Goal: Ask a question

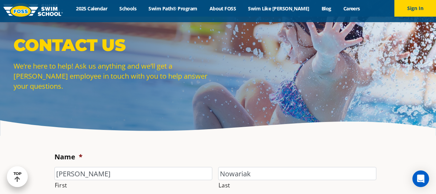
select select "MPG"
select select "Program question"
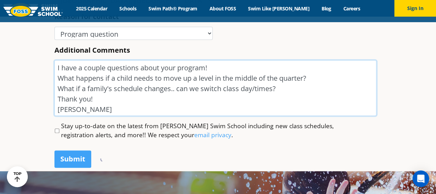
drag, startPoint x: 92, startPoint y: 109, endPoint x: 36, endPoint y: 51, distance: 80.2
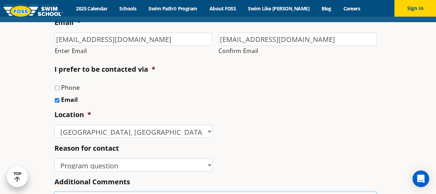
scroll to position [104, 0]
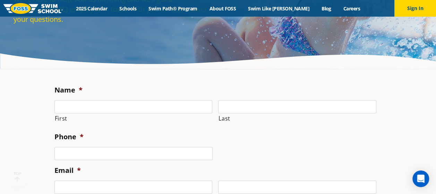
scroll to position [104, 0]
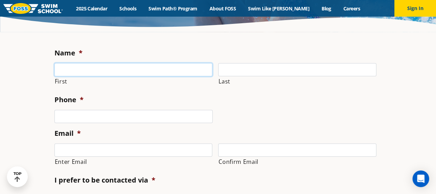
click at [122, 72] on input "First" at bounding box center [133, 69] width 158 height 13
type input "[PERSON_NAME]"
type input "Nowariak"
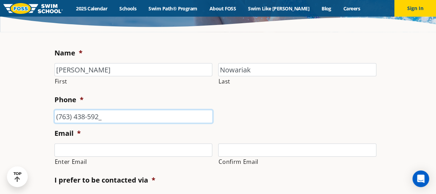
type input "[PHONE_NUMBER]"
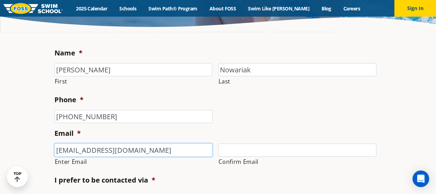
type input "[EMAIL_ADDRESS][DOMAIN_NAME]"
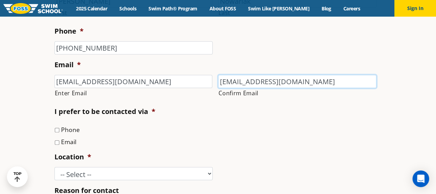
scroll to position [173, 0]
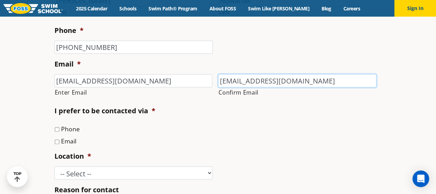
type input "[EMAIL_ADDRESS][DOMAIN_NAME]"
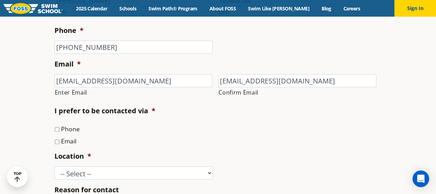
click at [56, 143] on input "Email" at bounding box center [57, 142] width 5 height 5
checkbox input "true"
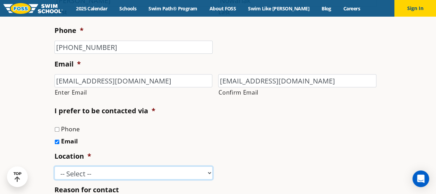
click at [64, 168] on select "-- Select -- [GEOGRAPHIC_DATA], [GEOGRAPHIC_DATA] [GEOGRAPHIC_DATA] [GEOGRAPHIC…" at bounding box center [133, 172] width 158 height 13
select select "MPG"
click at [54, 166] on select "-- Select -- [GEOGRAPHIC_DATA], [GEOGRAPHIC_DATA] [GEOGRAPHIC_DATA] [GEOGRAPHIC…" at bounding box center [133, 172] width 158 height 13
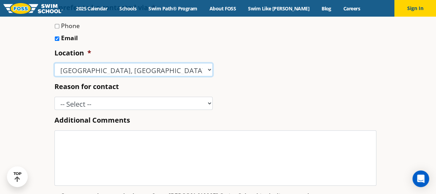
scroll to position [277, 0]
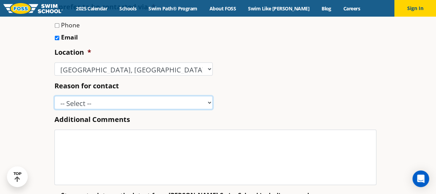
click at [83, 103] on select "-- Select -- Enrollment issue Program question What level is best for my child?…" at bounding box center [133, 102] width 158 height 13
select select "Program question"
click at [54, 96] on select "-- Select -- Enrollment issue Program question What level is best for my child?…" at bounding box center [133, 102] width 158 height 13
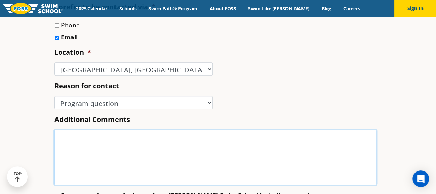
click at [97, 145] on textarea "Additional Comments" at bounding box center [215, 157] width 322 height 55
paste textarea "I have a couple questions about your program! What happens if a child needs to …"
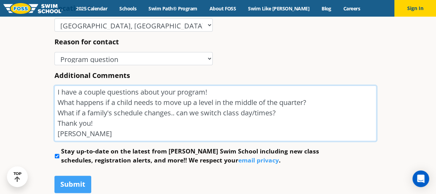
scroll to position [347, 0]
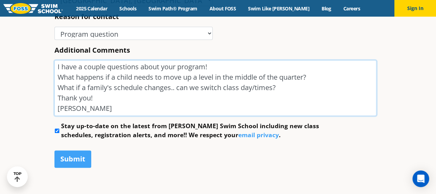
type textarea "I have a couple questions about your program! What happens if a child needs to …"
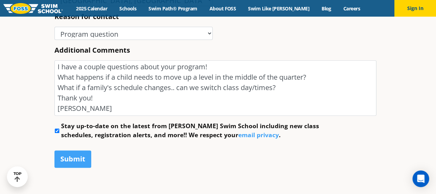
click at [58, 131] on input "Stay up-to-date on the latest from [PERSON_NAME] Swim School including new clas…" at bounding box center [57, 131] width 5 height 5
checkbox input "false"
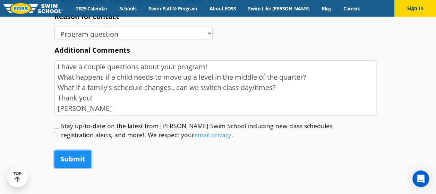
click at [75, 164] on input "Submit" at bounding box center [72, 158] width 37 height 17
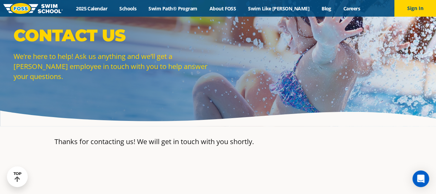
scroll to position [0, 0]
